Goal: Find specific page/section: Find specific page/section

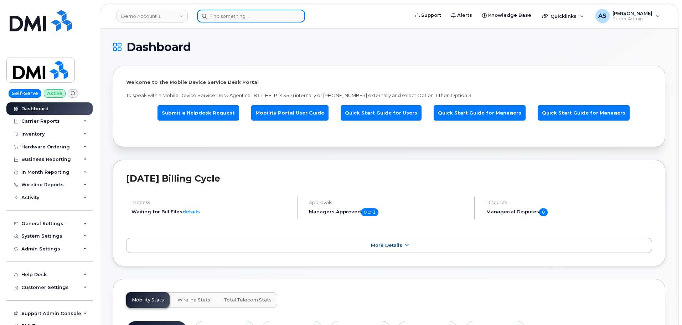
click at [237, 17] on input at bounding box center [251, 16] width 108 height 13
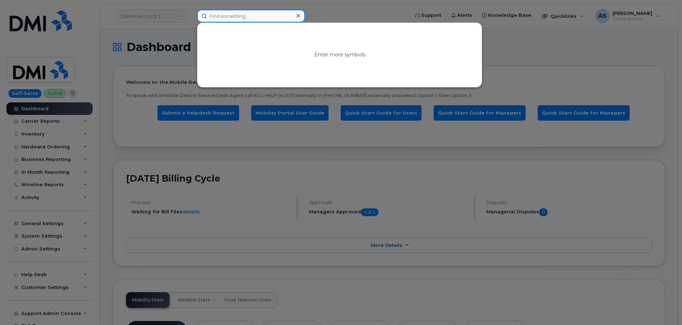
paste input "8437997479"
type input "8437997479"
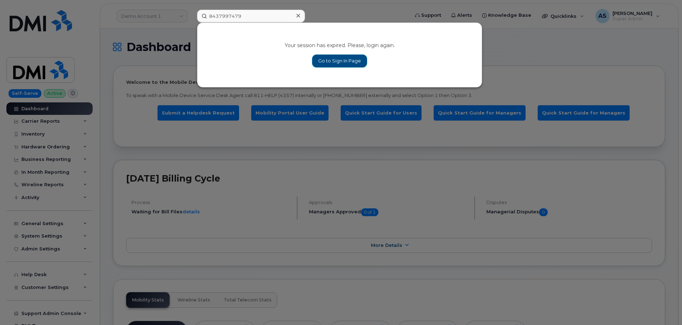
click at [336, 57] on link "Go to Sign In Page" at bounding box center [339, 61] width 55 height 13
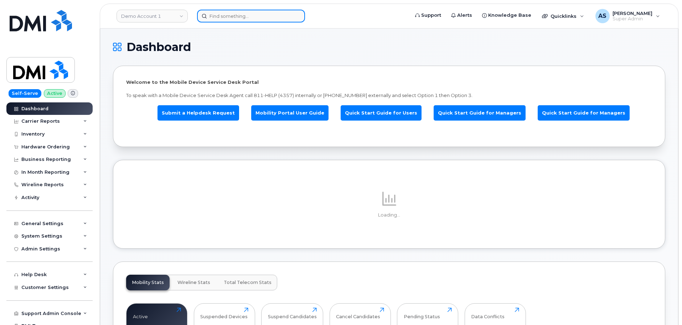
click at [238, 18] on input at bounding box center [251, 16] width 108 height 13
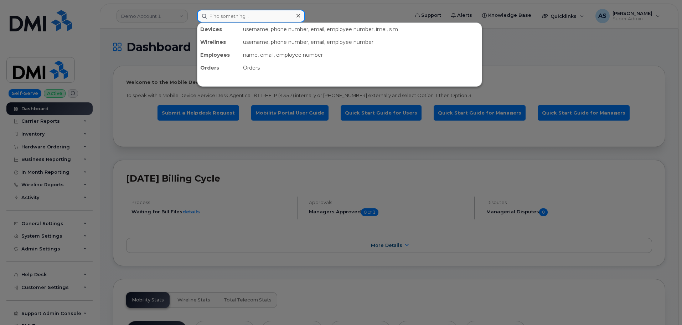
paste input "8437997479"
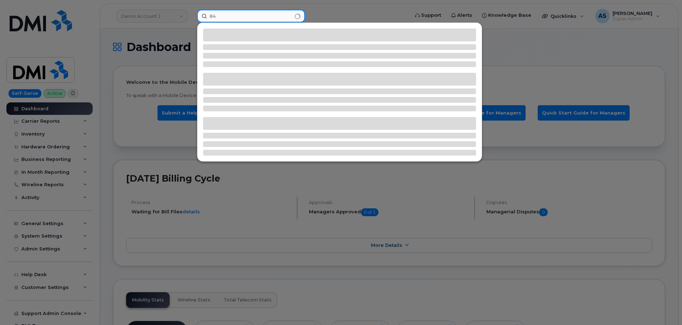
type input "8"
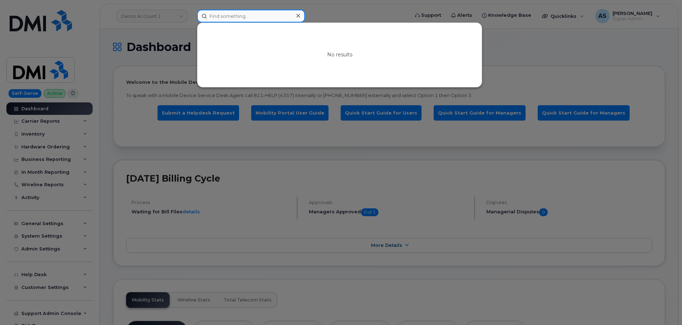
drag, startPoint x: 235, startPoint y: 14, endPoint x: 232, endPoint y: 16, distance: 3.9
click at [233, 16] on input at bounding box center [251, 16] width 108 height 13
paste input "0860986409"
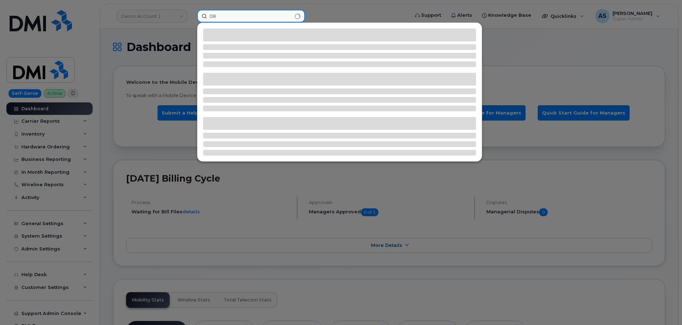
type input "0"
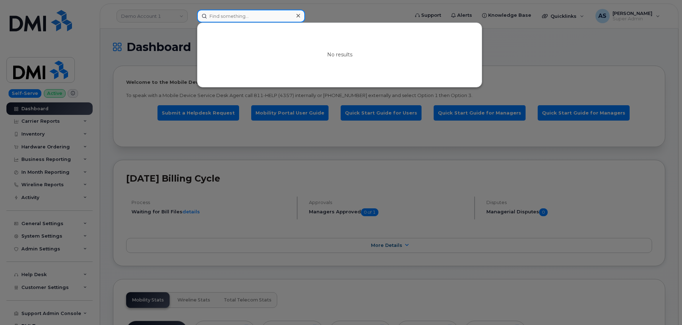
click at [248, 15] on input at bounding box center [251, 16] width 108 height 13
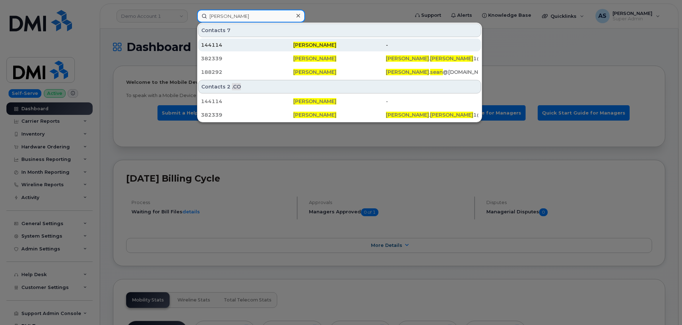
type input "[PERSON_NAME]"
click at [297, 44] on span "[PERSON_NAME]" at bounding box center [314, 45] width 43 height 6
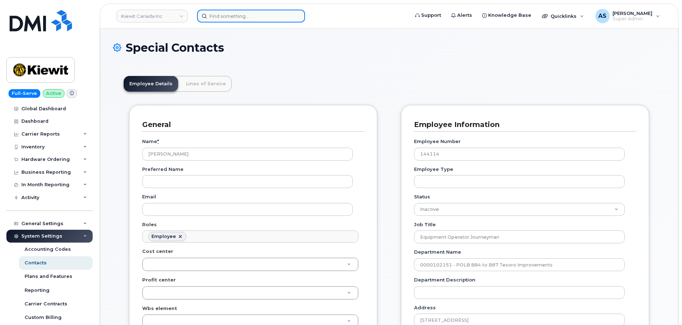
click at [237, 12] on input at bounding box center [251, 16] width 108 height 13
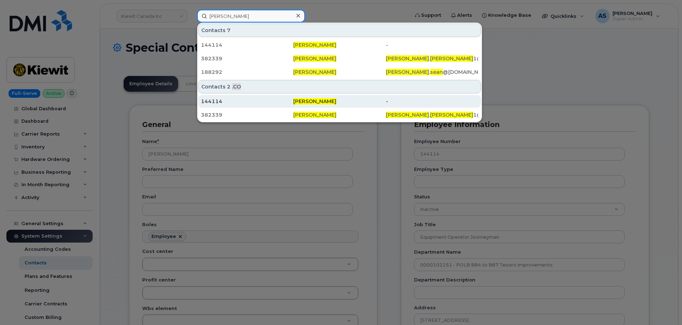
type input "[PERSON_NAME]"
click at [281, 99] on div "144114" at bounding box center [247, 101] width 92 height 7
